Goal: Information Seeking & Learning: Check status

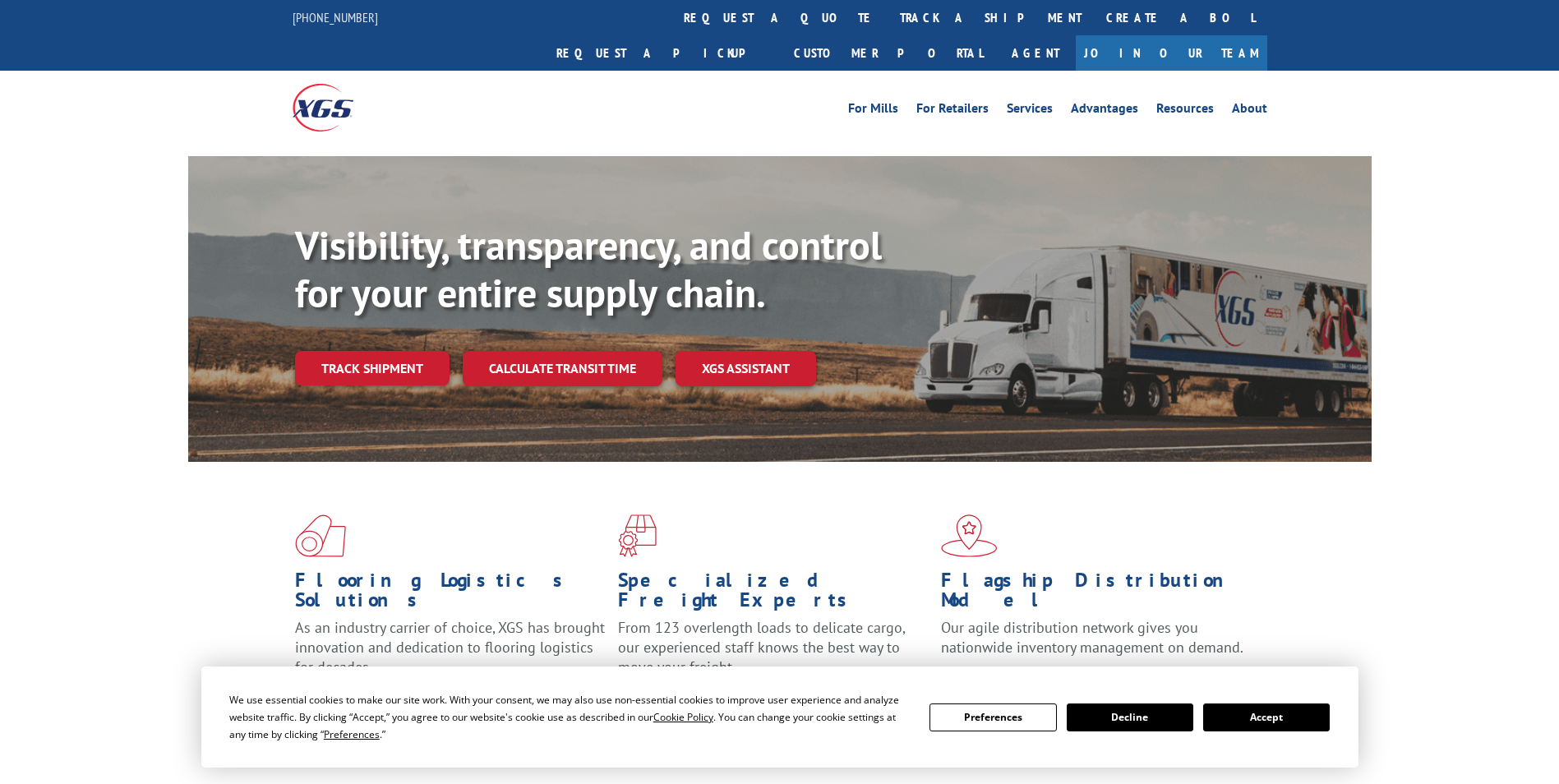
click at [888, 24] on link "track a shipment" at bounding box center [991, 17] width 206 height 35
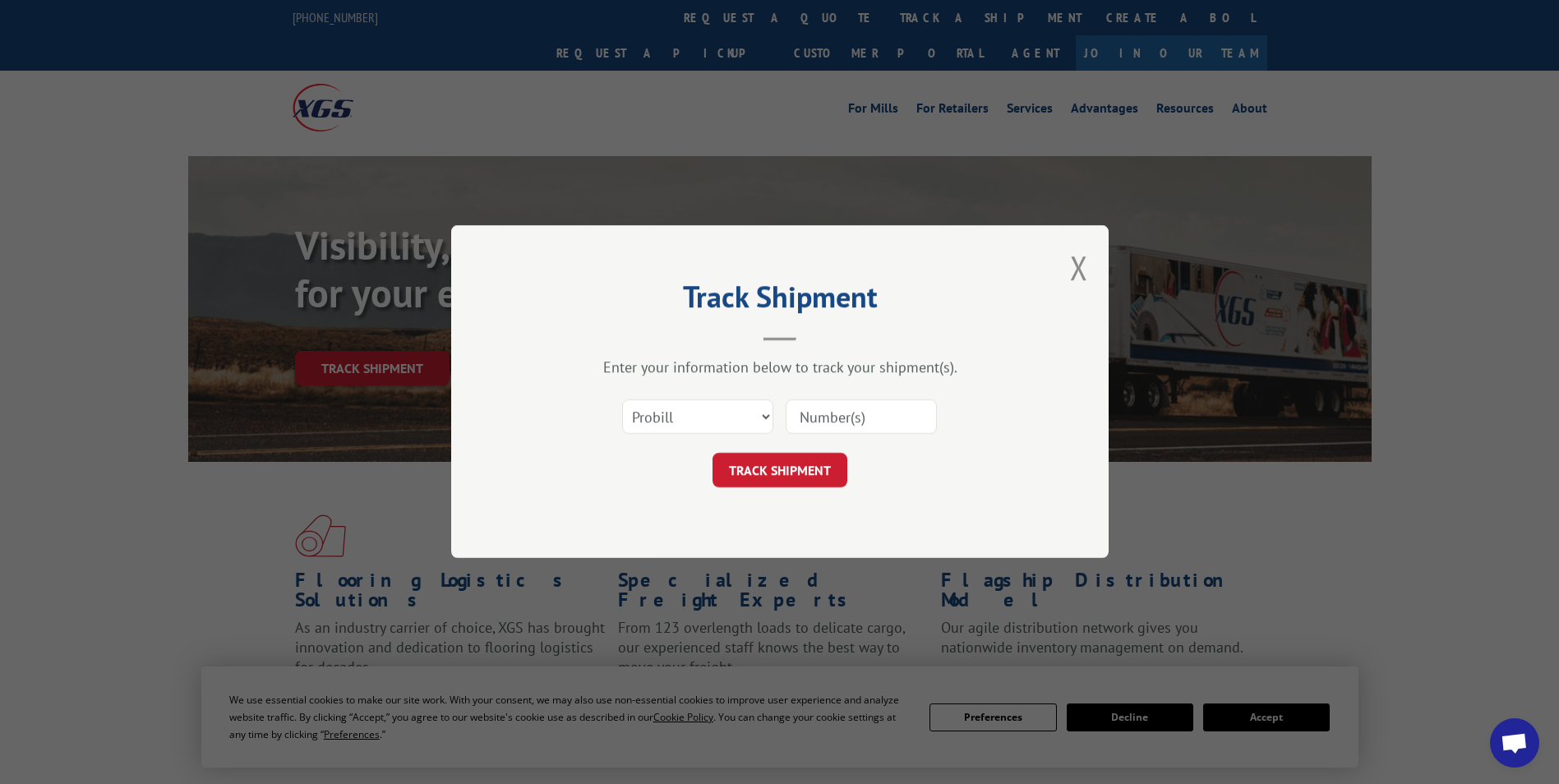
click at [867, 419] on input at bounding box center [860, 417] width 151 height 34
paste input "17559825"
type input "17559825"
click button "TRACK SHIPMENT" at bounding box center [780, 470] width 135 height 34
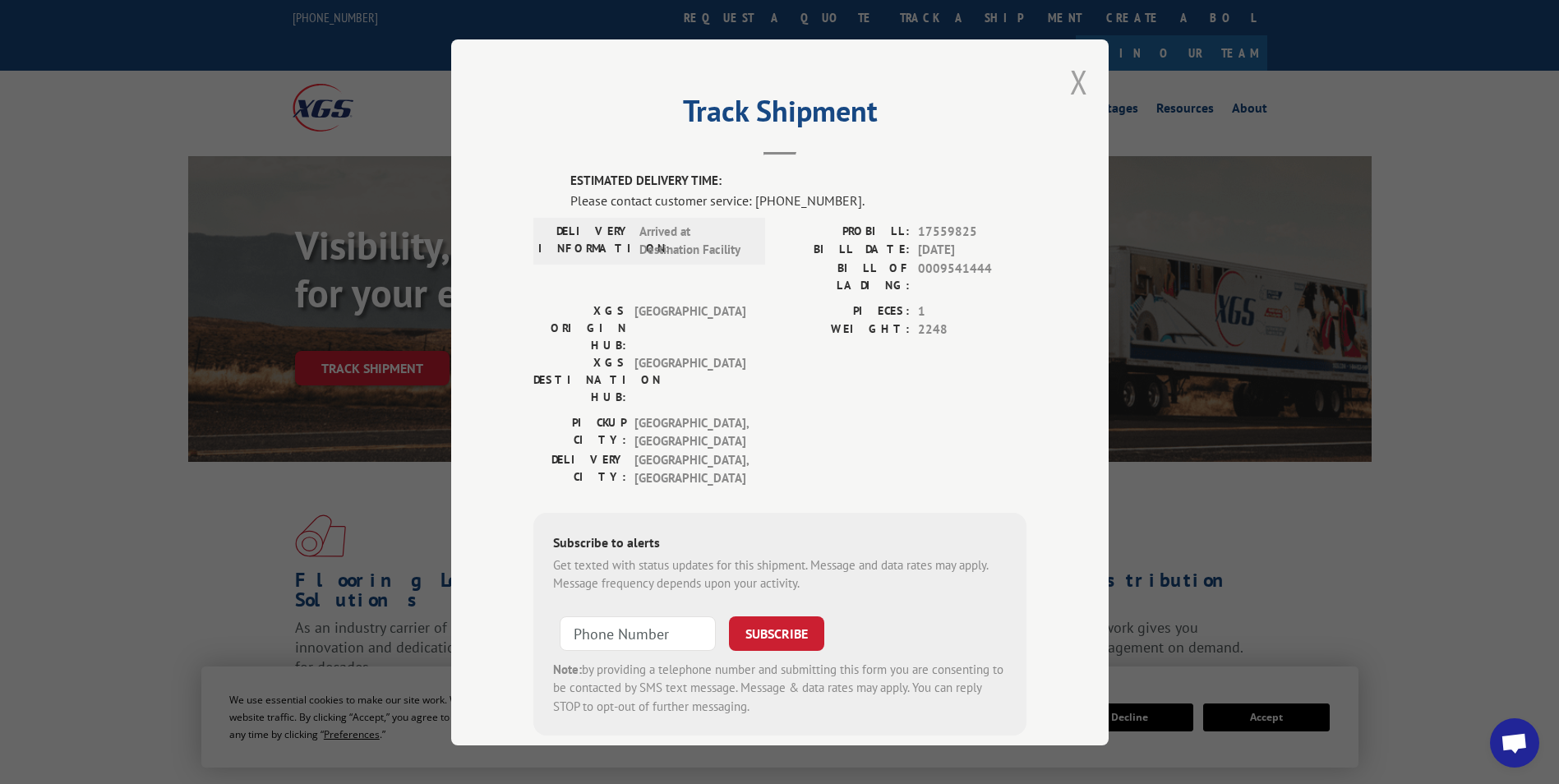
click at [1073, 77] on button "Close modal" at bounding box center [1079, 81] width 18 height 43
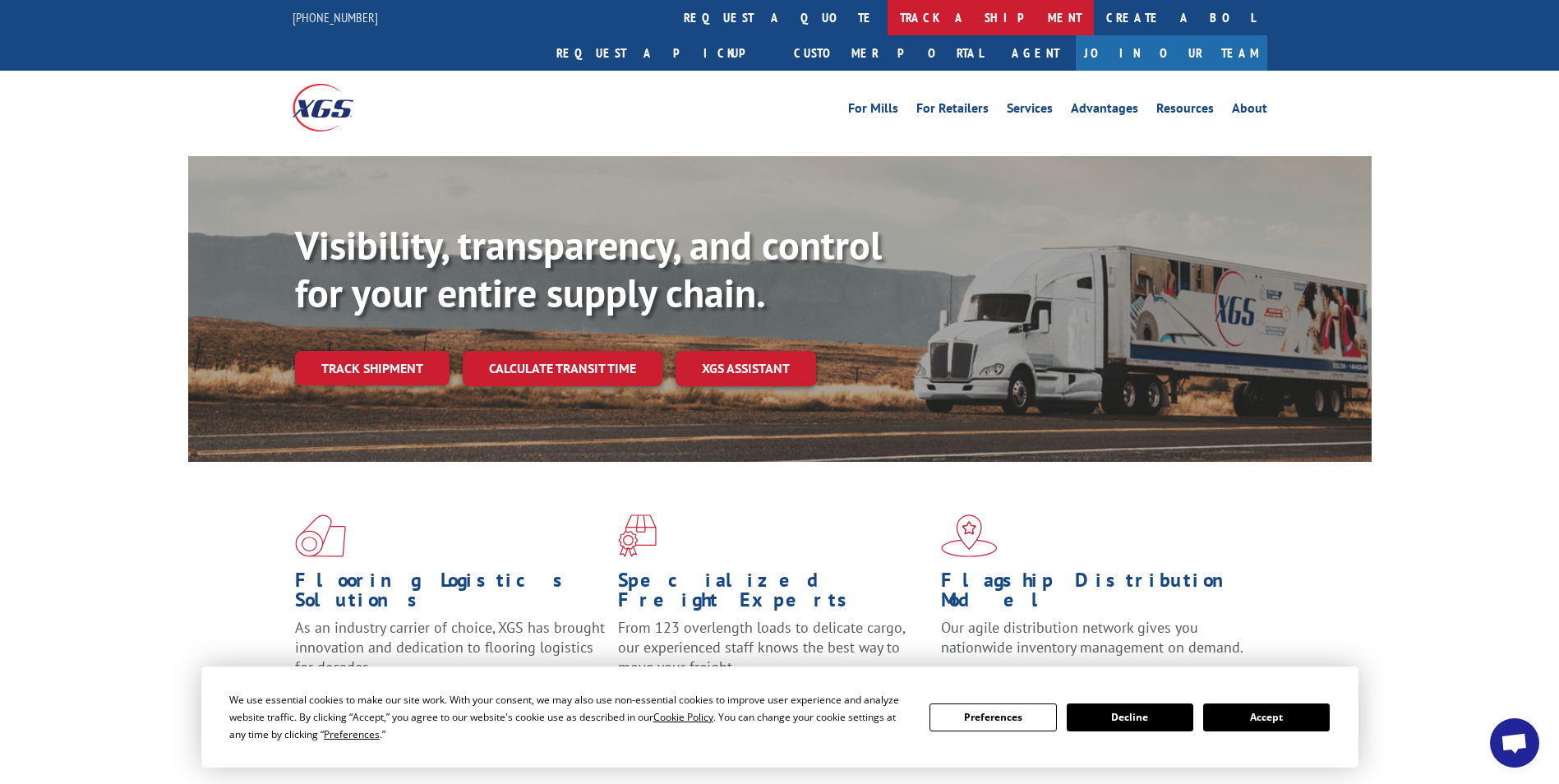
click at [888, 30] on link "track a shipment" at bounding box center [991, 17] width 206 height 35
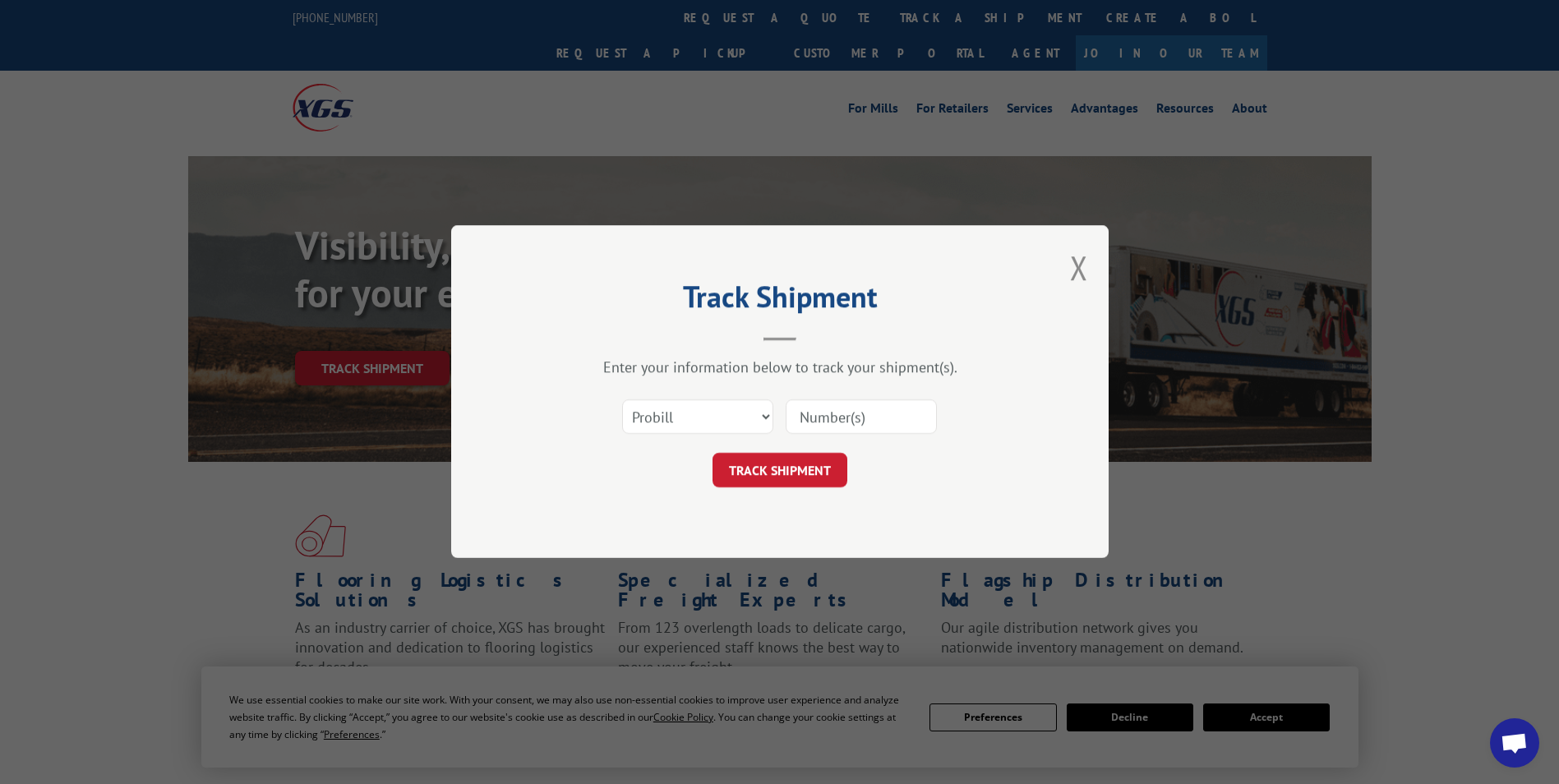
click at [892, 416] on input at bounding box center [860, 417] width 151 height 34
paste input "17590468"
type input "17590468"
click button "TRACK SHIPMENT" at bounding box center [780, 470] width 135 height 34
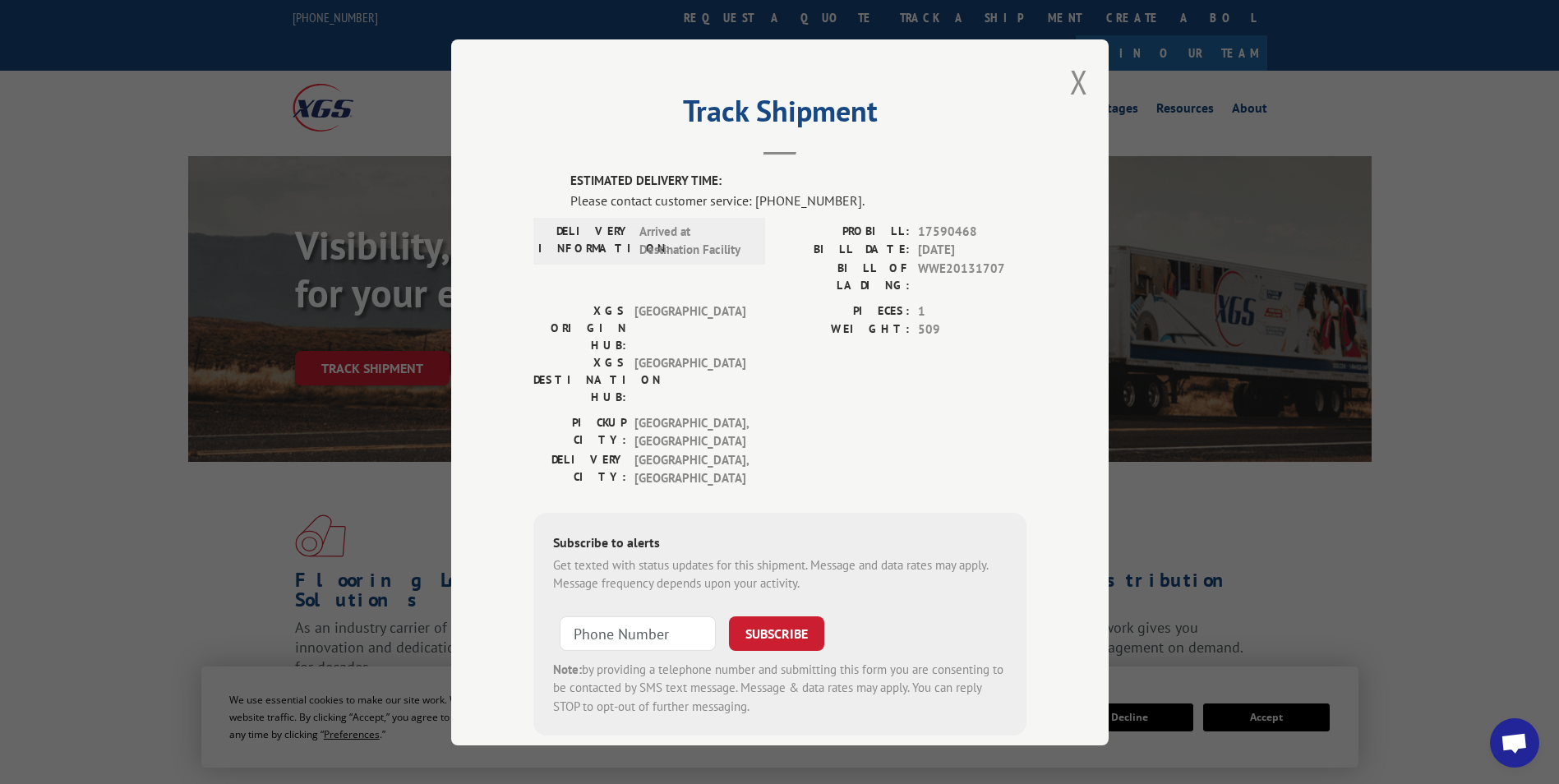
scroll to position [2, 0]
click at [1072, 76] on button "Close modal" at bounding box center [1079, 80] width 18 height 43
